Goal: Entertainment & Leisure: Consume media (video, audio)

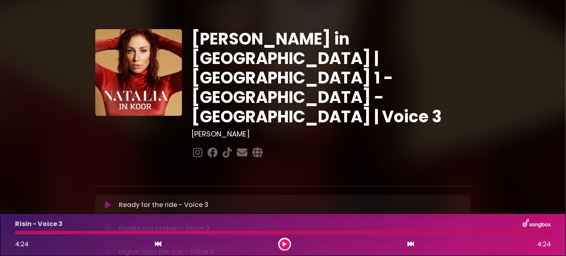
click at [105, 201] on icon at bounding box center [108, 205] width 6 height 8
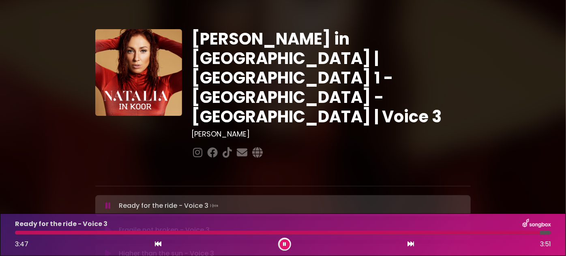
click at [125, 200] on p "Ready for the ride - Voice 3 Loading Track..." at bounding box center [169, 205] width 101 height 11
click at [105, 202] on icon at bounding box center [107, 206] width 5 height 8
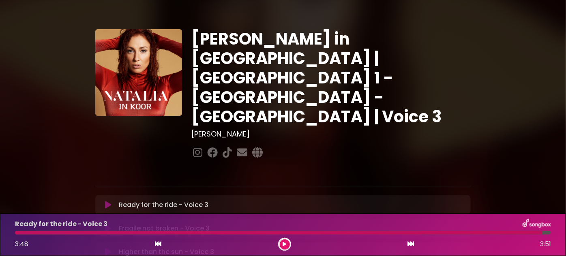
click at [105, 201] on icon at bounding box center [108, 205] width 6 height 8
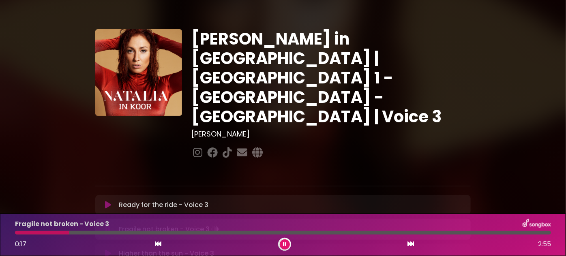
click at [105, 201] on icon at bounding box center [108, 205] width 6 height 8
click at [110, 201] on icon at bounding box center [108, 205] width 6 height 8
click at [103, 225] on button at bounding box center [107, 229] width 15 height 8
click at [107, 226] on icon at bounding box center [107, 230] width 5 height 8
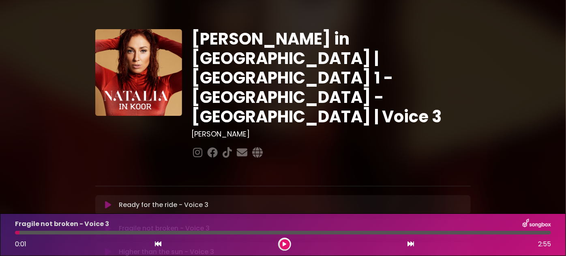
click at [107, 225] on icon at bounding box center [108, 229] width 6 height 8
